Goal: Navigation & Orientation: Find specific page/section

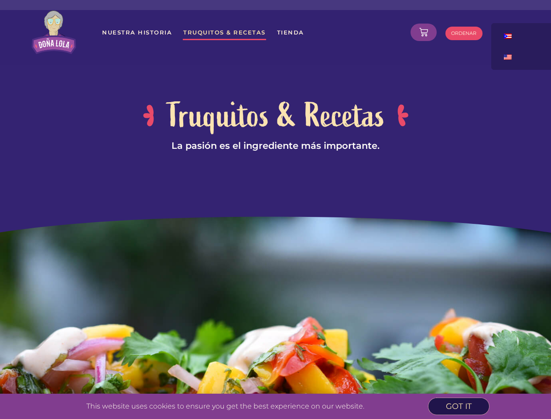
scroll to position [1803, 0]
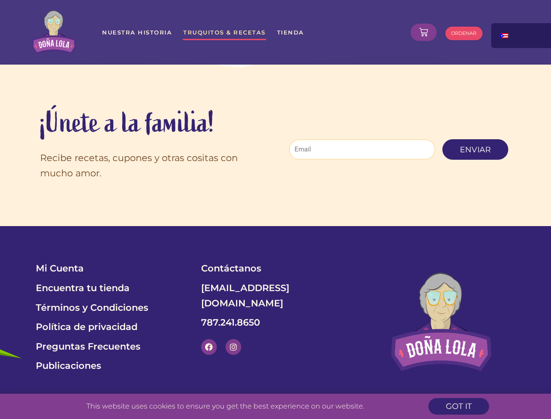
click at [275, 226] on section "Mi Cuenta Encuentra tu tienda Términos y Condiciones Política de privacidad Pre…" at bounding box center [275, 322] width 551 height 192
click at [424, 32] on icon at bounding box center [423, 32] width 9 height 9
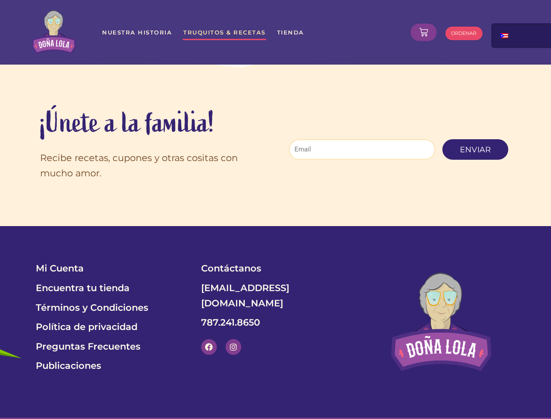
click at [522, 35] on div at bounding box center [534, 32] width 87 height 18
